Goal: Task Accomplishment & Management: Use online tool/utility

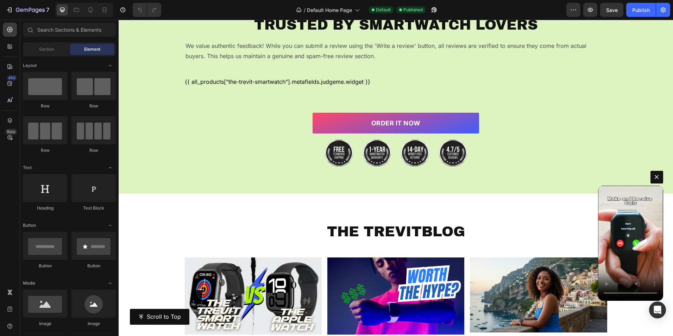
scroll to position [4730, 0]
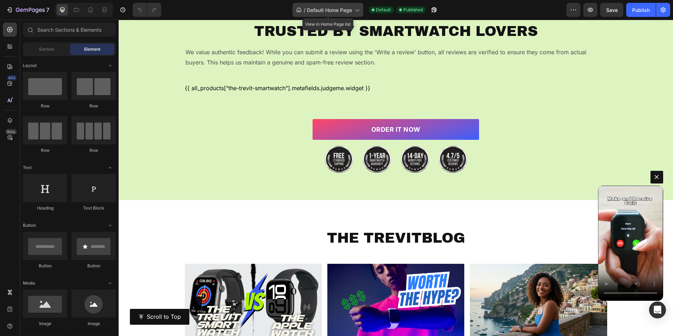
click at [331, 11] on span "Default Home Page" at bounding box center [329, 9] width 45 height 7
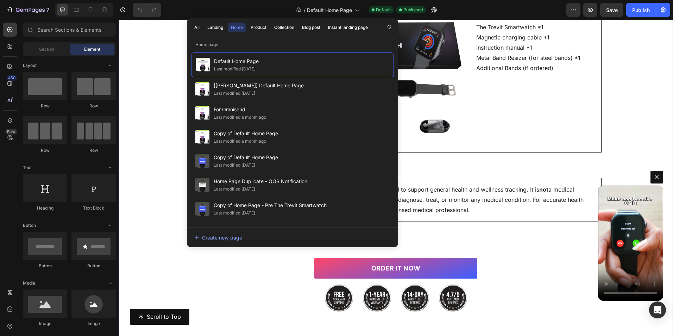
scroll to position [4272, 0]
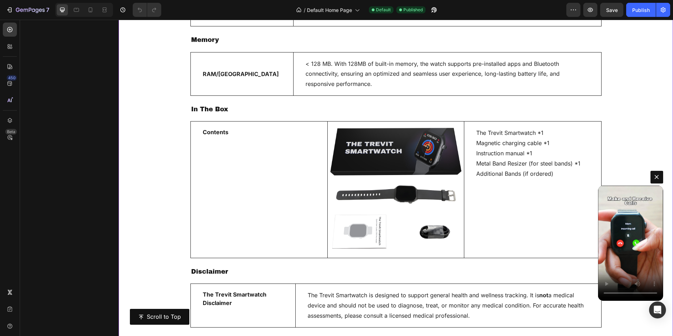
click at [511, 204] on div "The Trevit Smartwatch *1 Magnetic charging cable *1 Instruction manual *1 Metal…" at bounding box center [532, 189] width 137 height 136
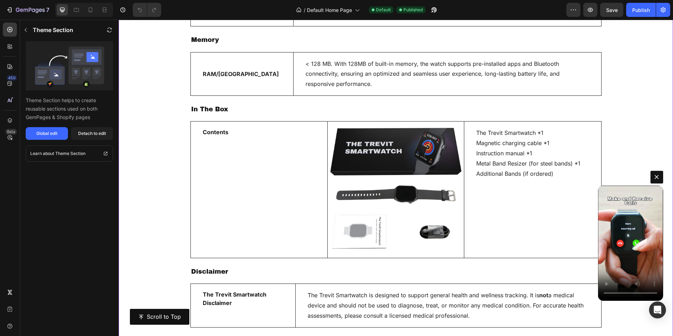
click at [489, 145] on span "Magnetic charging cable *1" at bounding box center [512, 142] width 73 height 7
click at [61, 136] on button "Global edit" at bounding box center [47, 133] width 42 height 13
click at [652, 8] on button "Publish" at bounding box center [641, 10] width 30 height 14
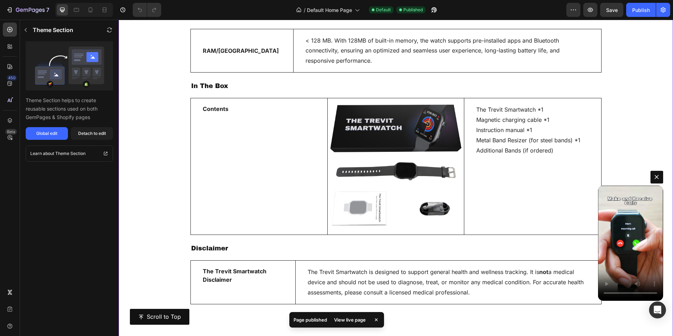
scroll to position [4342, 0]
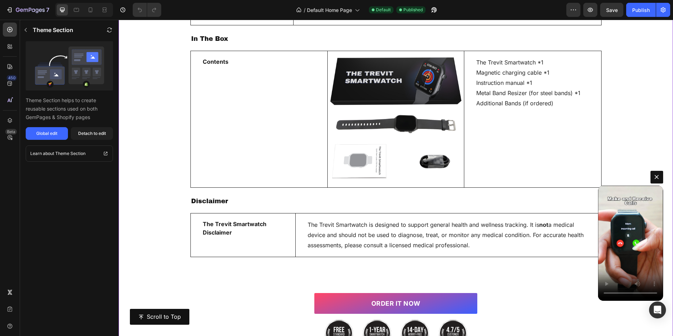
click at [336, 243] on span "The Trevit Smartwatch is designed to support general health and wellness tracki…" at bounding box center [447, 234] width 278 height 27
click at [576, 12] on icon "button" at bounding box center [573, 9] width 7 height 7
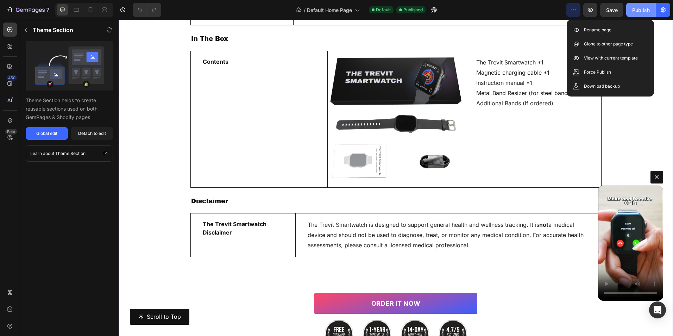
click at [648, 9] on div "Publish" at bounding box center [641, 9] width 18 height 7
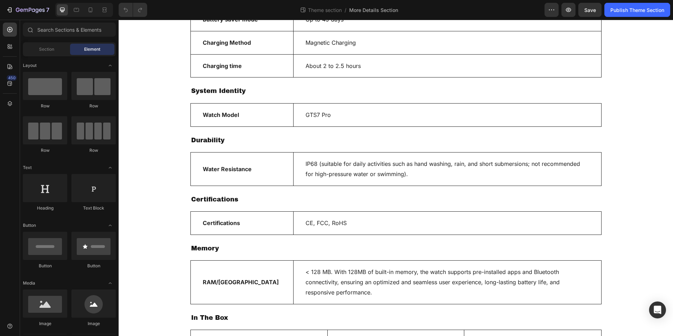
scroll to position [1190, 0]
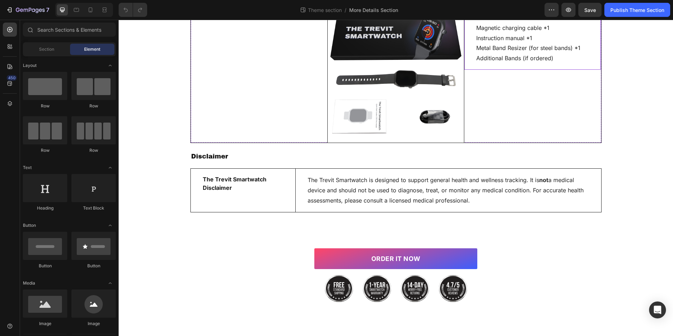
click at [512, 48] on span "Metal Band Resizer (for steel bands) *1" at bounding box center [528, 47] width 104 height 7
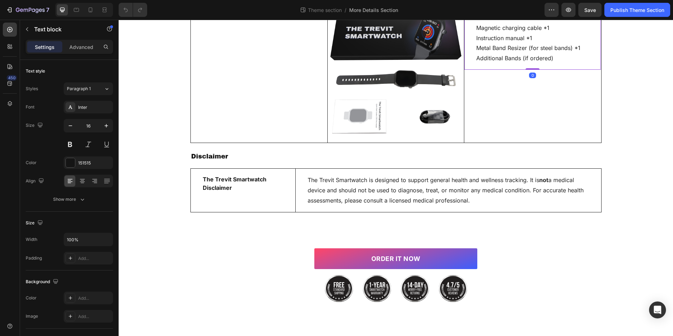
click at [512, 48] on span "Metal Band Resizer (for steel bands) *1" at bounding box center [528, 47] width 104 height 7
click at [637, 9] on div "Publish Theme Section" at bounding box center [638, 9] width 54 height 7
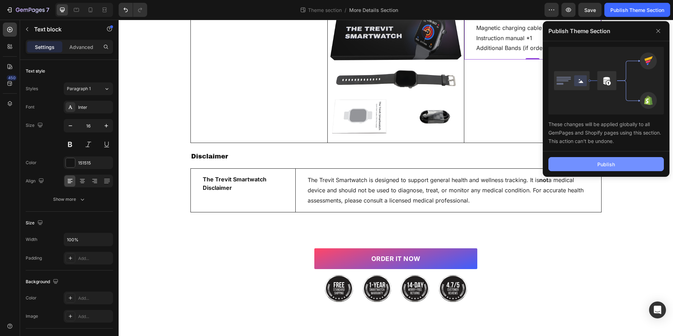
click at [622, 164] on button "Publish" at bounding box center [607, 164] width 116 height 14
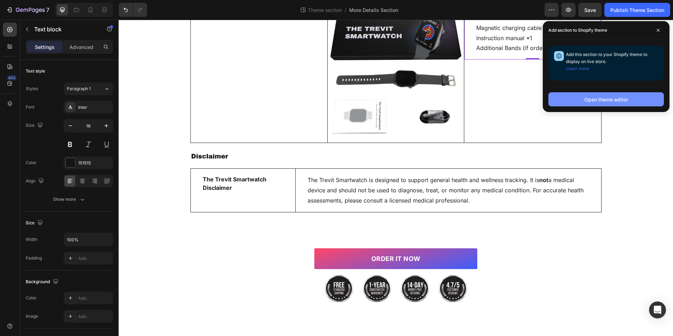
click at [567, 96] on button "Open theme editor" at bounding box center [607, 99] width 116 height 14
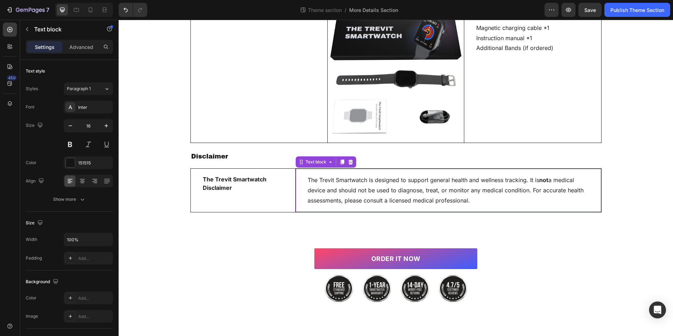
click at [389, 192] on span "The Trevit Smartwatch is designed to support general health and wellness tracki…" at bounding box center [447, 189] width 278 height 27
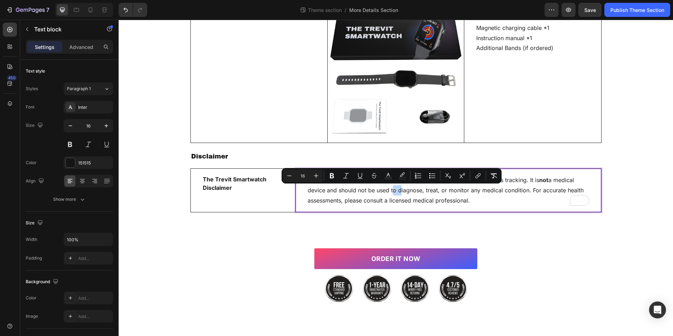
click at [371, 187] on span "The Trevit Smartwatch is designed to support general health and wellness tracki…" at bounding box center [447, 189] width 278 height 27
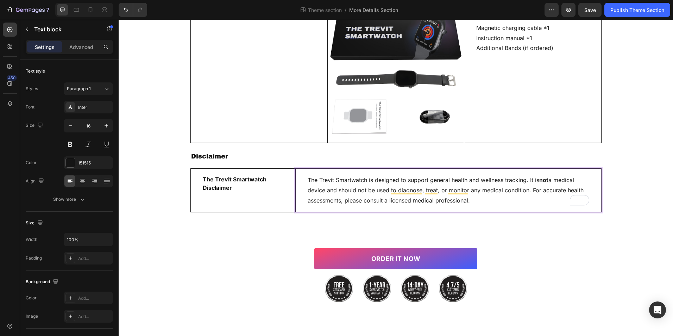
click at [366, 177] on span "The Trevit Smartwatch is designed to support general health and wellness tracki…" at bounding box center [447, 189] width 278 height 27
click at [362, 183] on p "The Trevit Smartwatch is designed to support general health and wellness tracki…" at bounding box center [449, 190] width 282 height 30
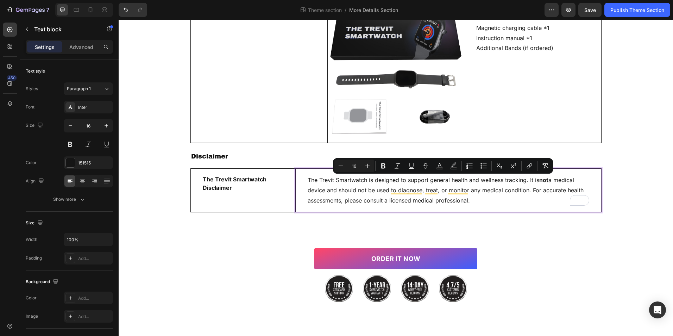
click at [366, 179] on span "The Trevit Smartwatch is designed to support general health and wellness tracki…" at bounding box center [447, 189] width 278 height 27
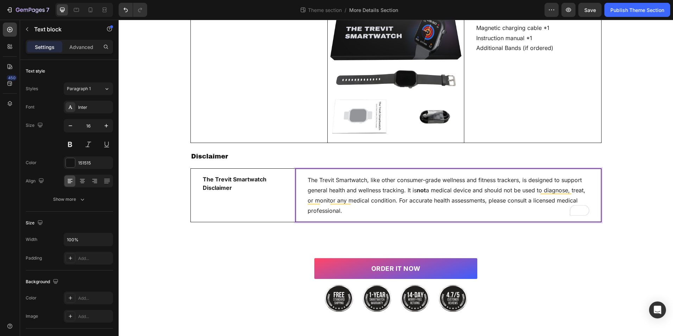
click at [390, 217] on div "The Trevit Smartwatch, like other consumer-grade wellness and fitness trackers,…" at bounding box center [448, 195] width 306 height 53
click at [632, 12] on div "Publish Theme Section" at bounding box center [638, 9] width 54 height 7
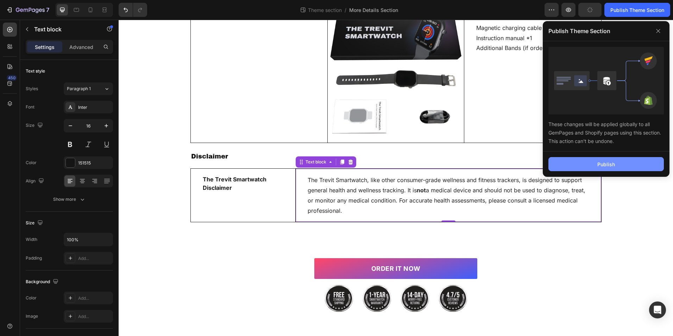
click at [604, 164] on div "Publish" at bounding box center [607, 164] width 18 height 7
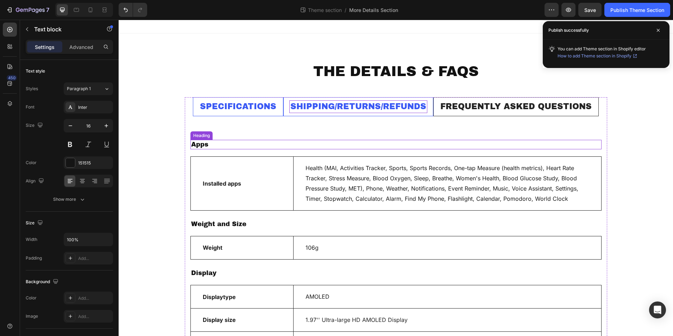
scroll to position [0, 0]
